Goal: Complete application form

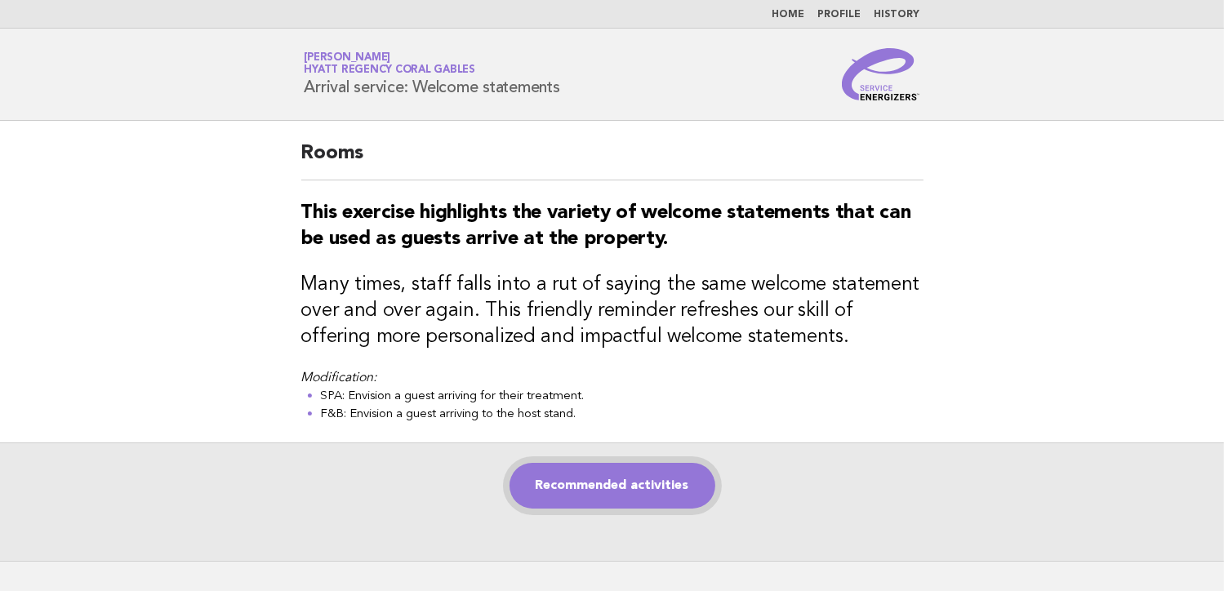
click at [622, 472] on link "Recommended activities" at bounding box center [613, 486] width 206 height 46
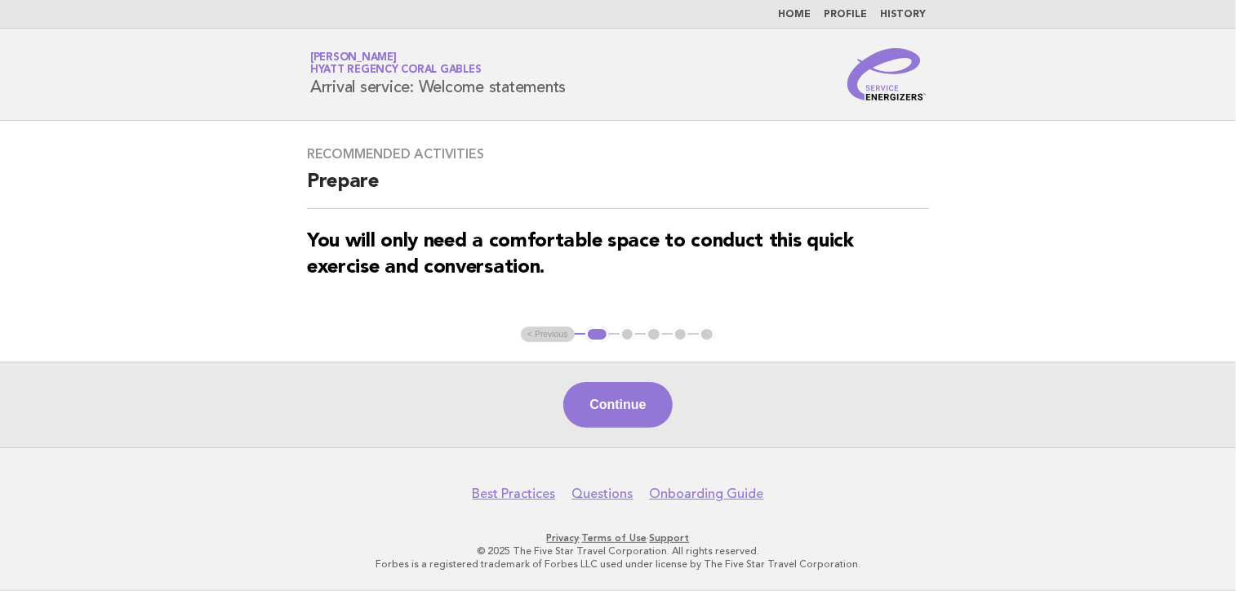
drag, startPoint x: 628, startPoint y: 400, endPoint x: 718, endPoint y: 393, distance: 90.1
click at [629, 395] on button "Continue" at bounding box center [617, 405] width 109 height 46
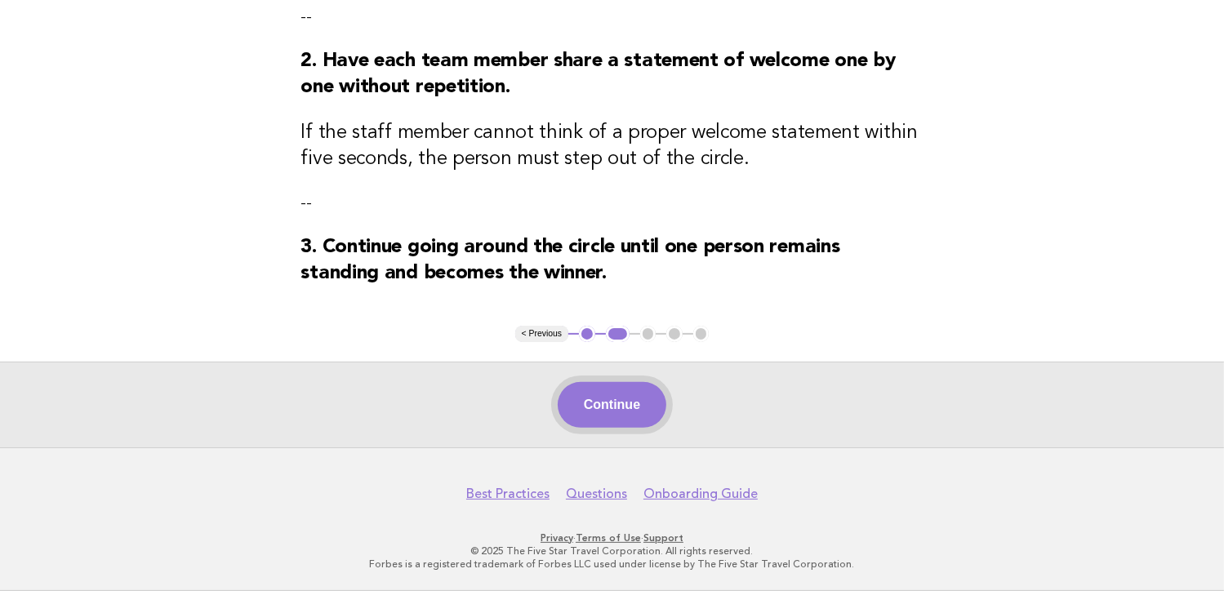
click at [645, 404] on button "Continue" at bounding box center [612, 405] width 109 height 46
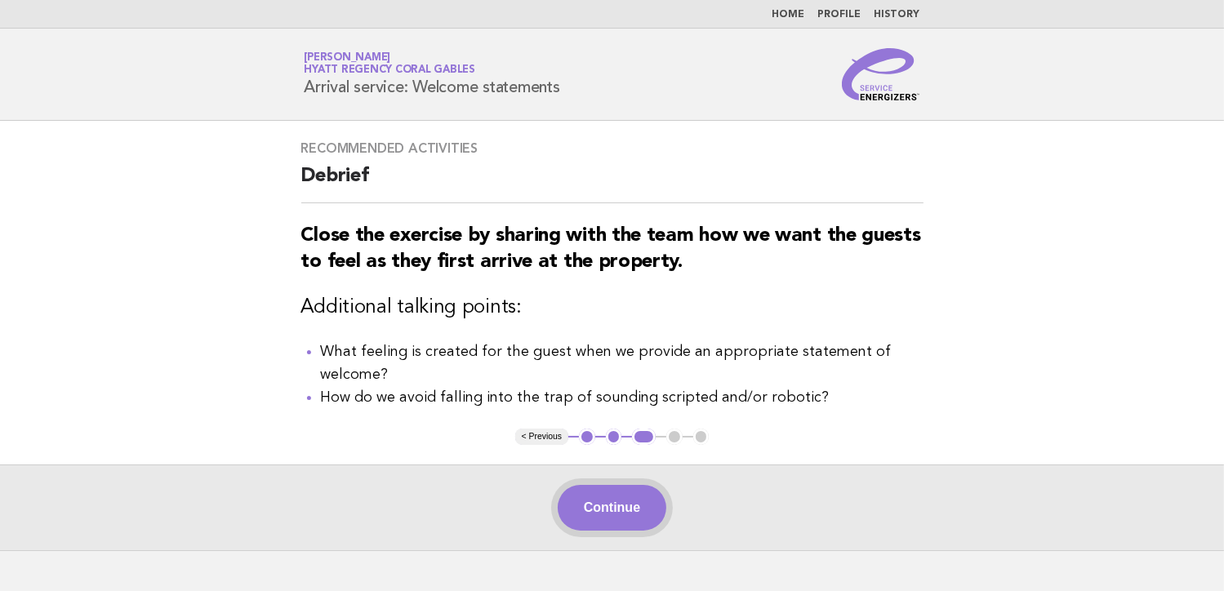
click at [619, 505] on button "Continue" at bounding box center [612, 508] width 109 height 46
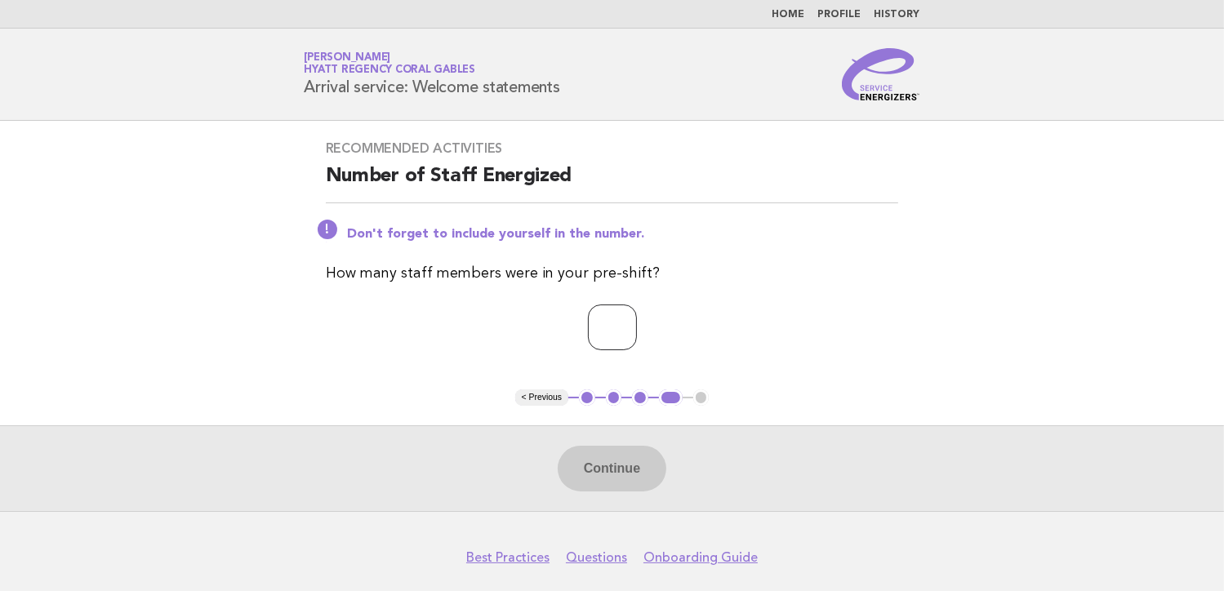
click at [618, 326] on input "number" at bounding box center [612, 328] width 49 height 46
type input "*"
drag, startPoint x: 608, startPoint y: 455, endPoint x: 648, endPoint y: 479, distance: 47.2
click at [615, 459] on button "Continue" at bounding box center [612, 469] width 109 height 46
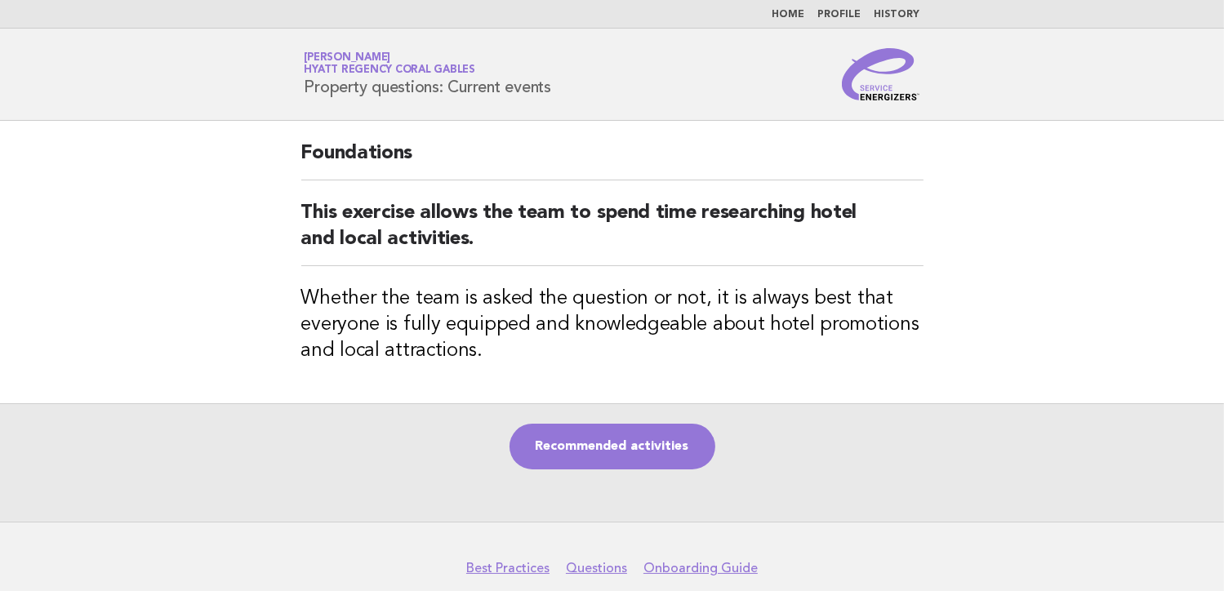
drag, startPoint x: 639, startPoint y: 474, endPoint x: 648, endPoint y: 473, distance: 8.2
click at [639, 474] on div "Recommended activities" at bounding box center [612, 462] width 1224 height 118
click at [643, 438] on link "Recommended activities" at bounding box center [613, 447] width 206 height 46
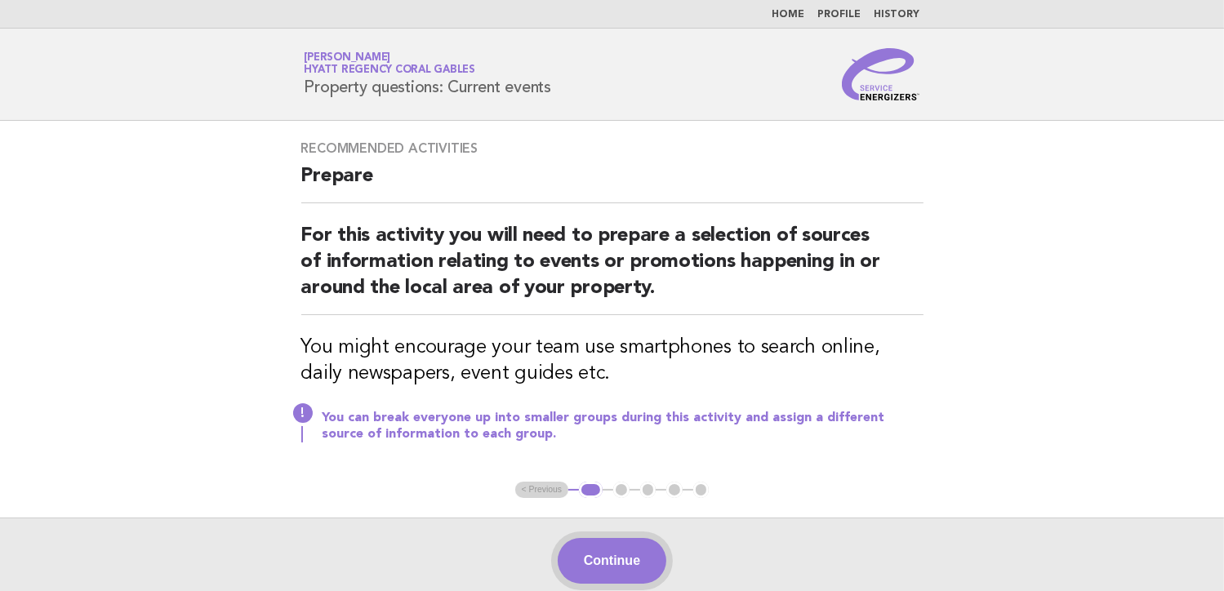
click at [621, 561] on button "Continue" at bounding box center [612, 561] width 109 height 46
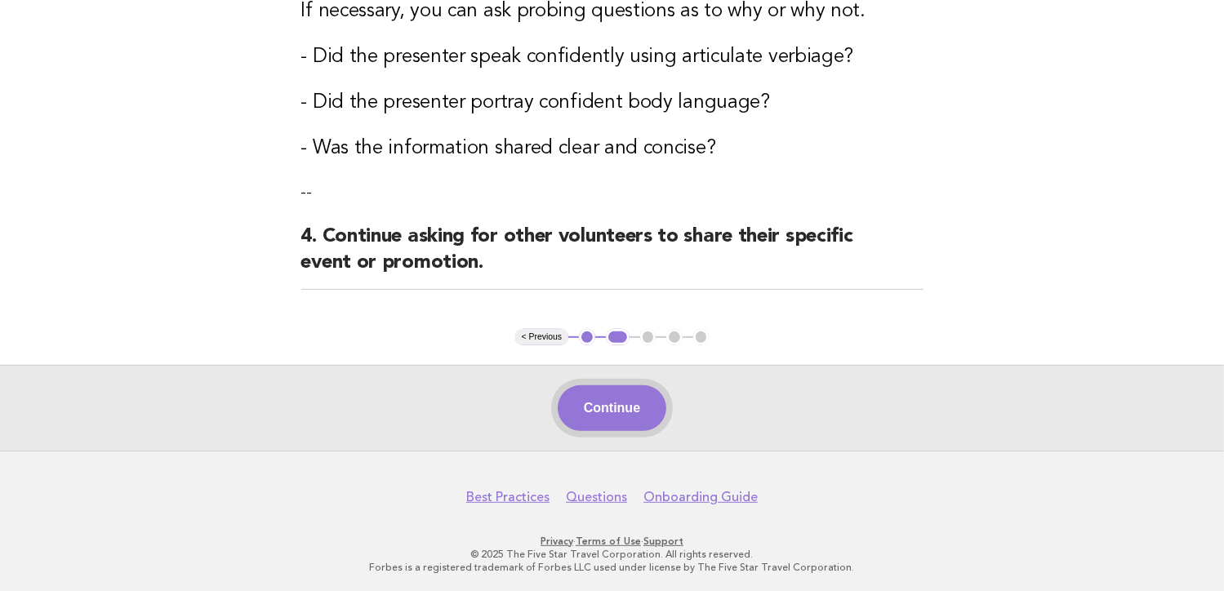
click at [617, 405] on button "Continue" at bounding box center [612, 408] width 109 height 46
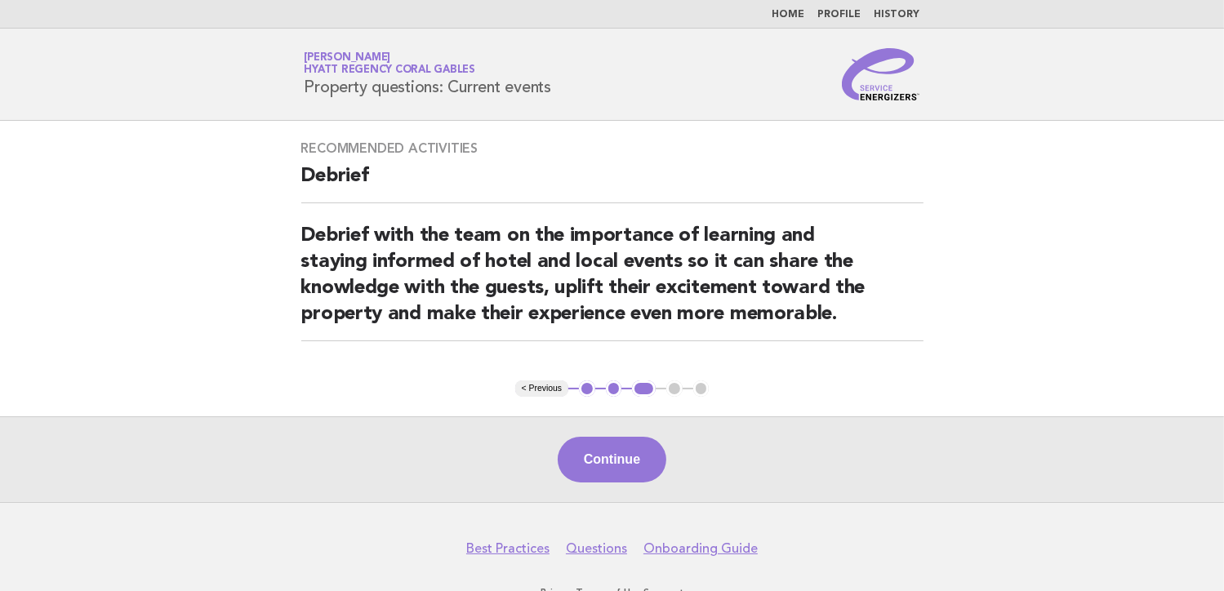
drag, startPoint x: 637, startPoint y: 465, endPoint x: 649, endPoint y: 458, distance: 13.9
click at [637, 465] on button "Continue" at bounding box center [612, 460] width 109 height 46
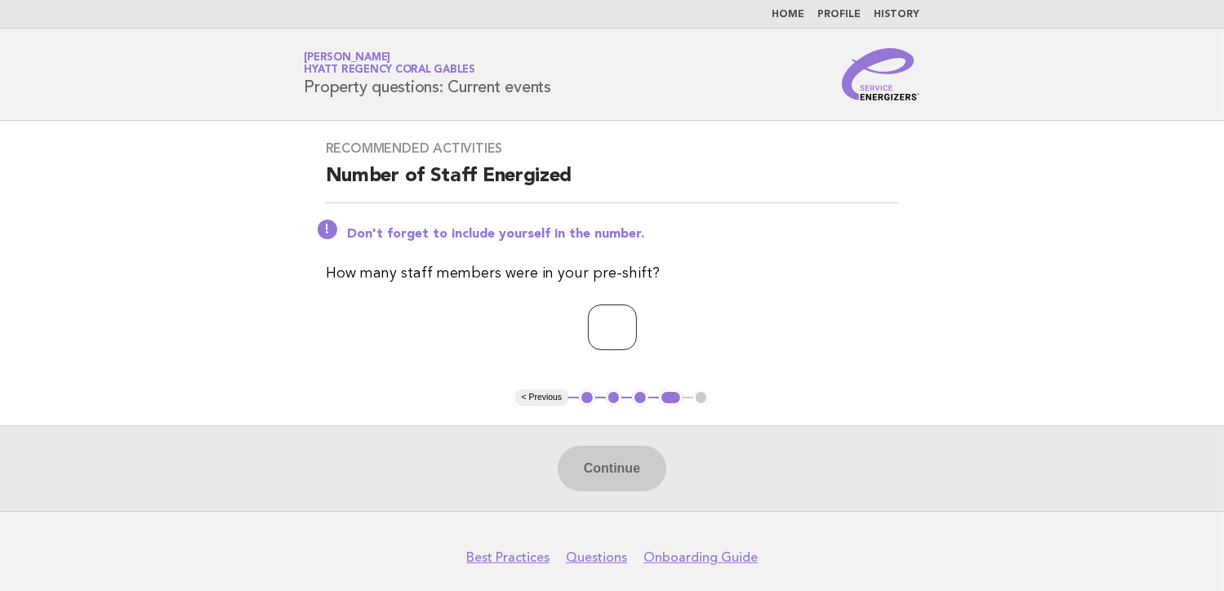
click at [589, 336] on input "number" at bounding box center [612, 328] width 49 height 46
type input "*"
drag, startPoint x: 605, startPoint y: 460, endPoint x: 745, endPoint y: 391, distance: 155.6
click at [604, 461] on button "Continue" at bounding box center [612, 469] width 109 height 46
